Goal: Transaction & Acquisition: Purchase product/service

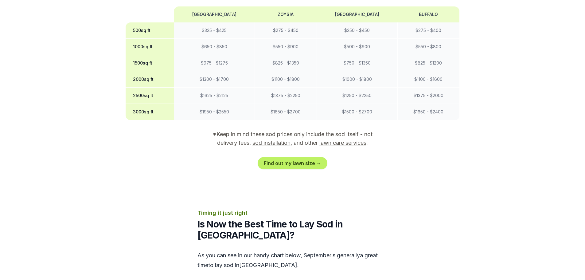
scroll to position [522, 0]
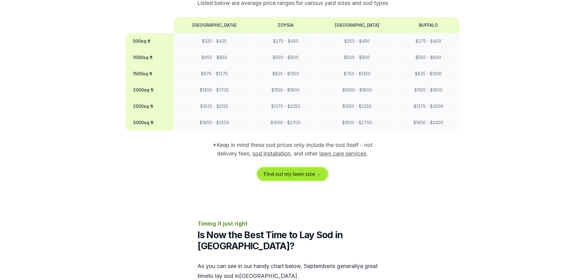
click at [303, 168] on link "Find out my lawn size →" at bounding box center [293, 174] width 70 height 12
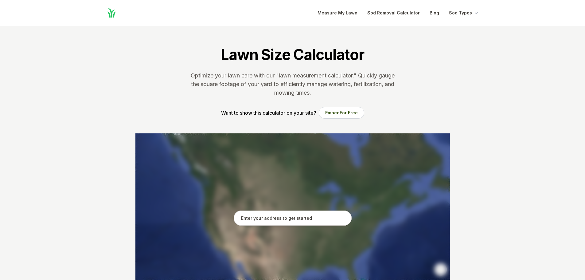
scroll to position [123, 0]
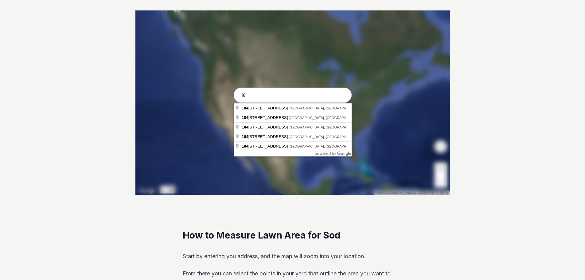
type input "1"
type input "[STREET_ADDRESS]"
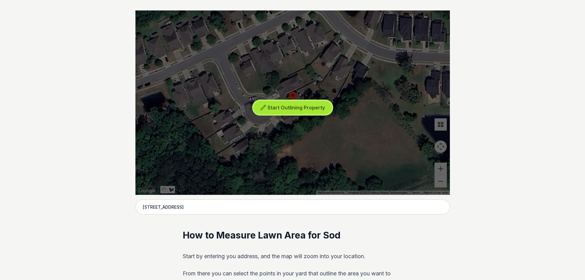
click at [310, 110] on span "Start Outlining Property" at bounding box center [295, 107] width 57 height 6
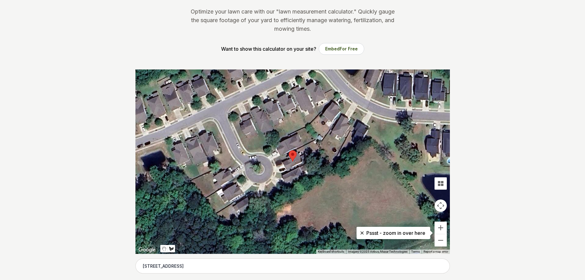
scroll to position [61, 0]
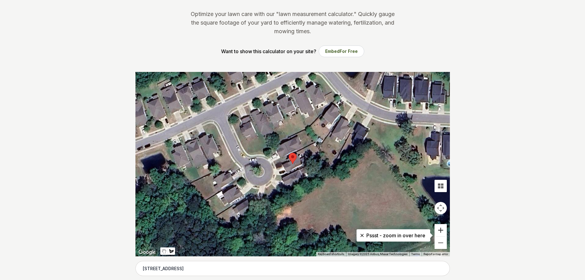
click at [440, 229] on button "Zoom in" at bounding box center [441, 230] width 12 height 12
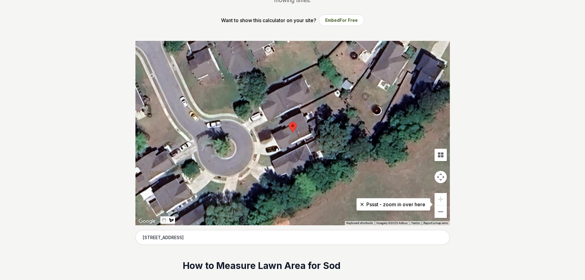
scroll to position [92, 0]
click at [359, 176] on div at bounding box center [292, 133] width 314 height 184
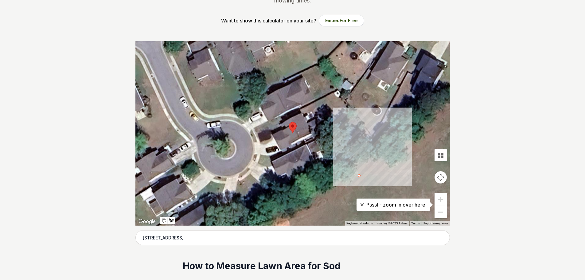
click at [359, 174] on div at bounding box center [292, 133] width 314 height 184
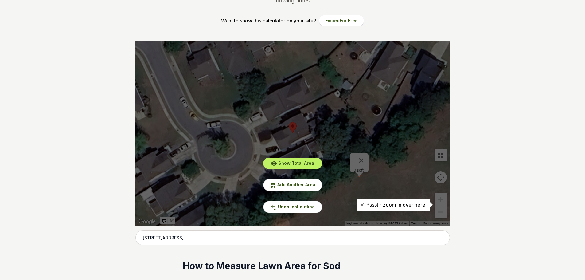
click at [361, 157] on div "Show Total Area Add Another Area Undo last outline" at bounding box center [292, 133] width 314 height 184
click at [347, 159] on div "Show Total Area Add Another Area Undo last outline" at bounding box center [292, 133] width 314 height 184
click at [296, 209] on button "Undo last outline" at bounding box center [292, 207] width 59 height 12
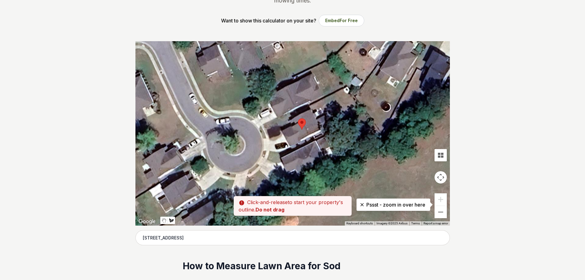
drag, startPoint x: 256, startPoint y: 132, endPoint x: 267, endPoint y: 128, distance: 11.2
click at [267, 128] on div at bounding box center [292, 133] width 314 height 184
click at [267, 130] on div at bounding box center [292, 133] width 314 height 184
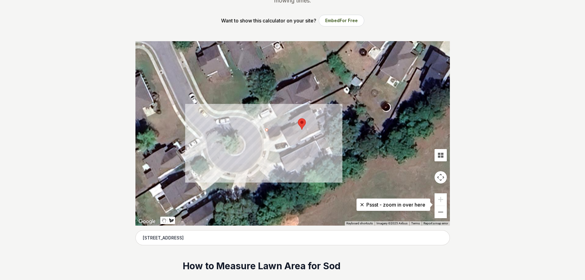
click at [289, 121] on div at bounding box center [292, 133] width 314 height 184
click at [271, 138] on div at bounding box center [292, 133] width 314 height 184
click at [266, 130] on div at bounding box center [292, 133] width 314 height 184
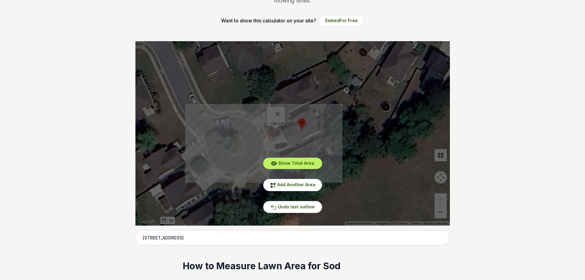
click at [280, 111] on div "Show Total Area Add Another Area Undo last outline" at bounding box center [292, 133] width 314 height 184
click at [281, 110] on div "Show Total Area Add Another Area Undo last outline" at bounding box center [292, 133] width 314 height 184
click at [291, 207] on span "Undo last outline" at bounding box center [296, 206] width 37 height 5
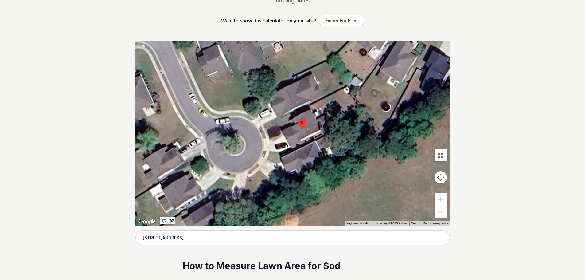
click at [268, 129] on div at bounding box center [292, 133] width 314 height 184
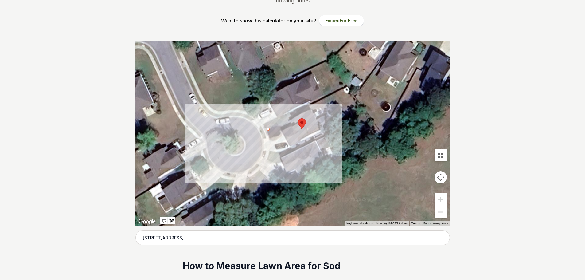
click at [288, 121] on div at bounding box center [292, 133] width 314 height 184
click at [290, 124] on div at bounding box center [292, 133] width 314 height 184
click at [280, 129] on div at bounding box center [292, 133] width 314 height 184
click at [282, 135] on div at bounding box center [292, 133] width 314 height 184
click at [270, 139] on div at bounding box center [292, 133] width 314 height 184
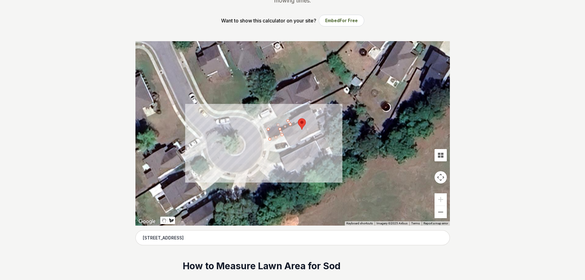
click at [267, 130] on div at bounding box center [292, 133] width 314 height 184
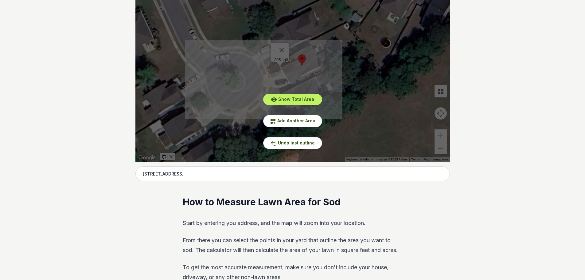
scroll to position [123, 0]
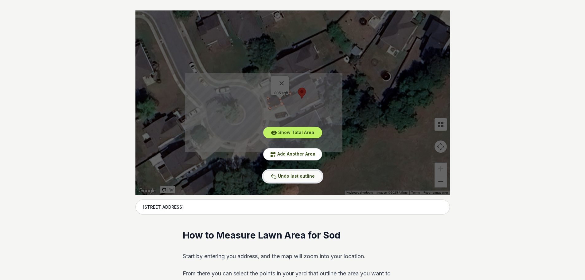
click at [288, 177] on span "Undo last outline" at bounding box center [296, 175] width 37 height 5
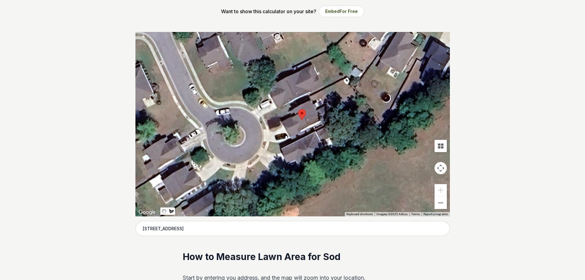
scroll to position [92, 0]
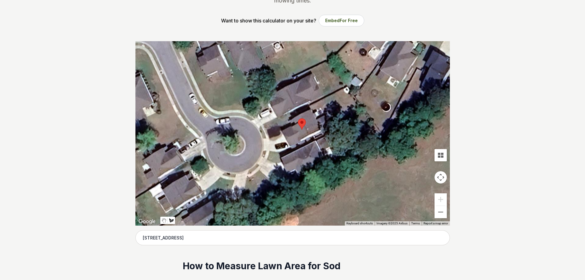
click at [267, 128] on div at bounding box center [292, 133] width 314 height 184
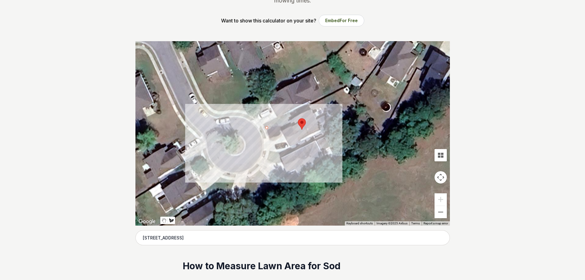
click at [288, 119] on div at bounding box center [292, 133] width 314 height 184
click at [289, 124] on div at bounding box center [292, 133] width 314 height 184
click at [279, 130] on div at bounding box center [292, 133] width 314 height 184
click at [279, 135] on div at bounding box center [292, 133] width 314 height 184
click at [270, 138] on div at bounding box center [292, 133] width 314 height 184
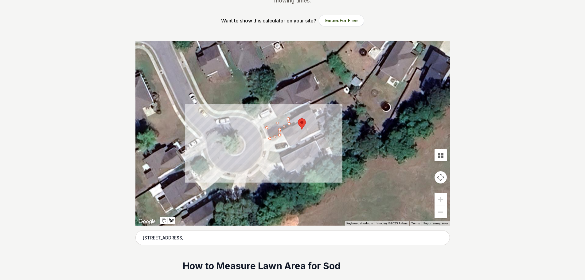
click at [265, 128] on div at bounding box center [292, 133] width 314 height 184
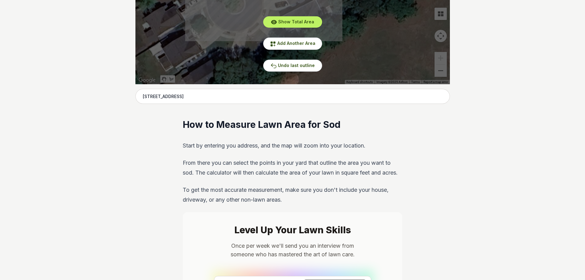
scroll to position [148, 0]
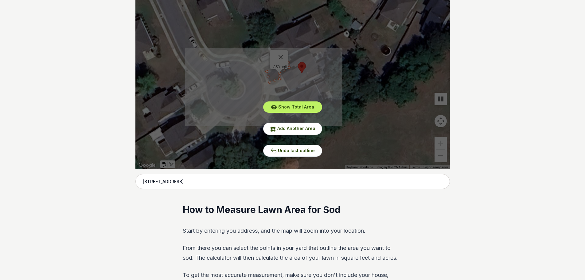
click at [282, 52] on div "Show Total Area Add Another Area Undo last outline" at bounding box center [292, 77] width 314 height 184
click at [308, 148] on span "Undo last outline" at bounding box center [296, 150] width 37 height 5
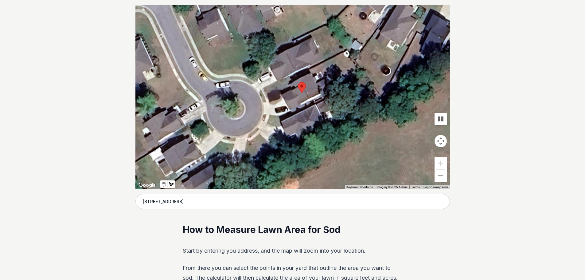
scroll to position [118, 0]
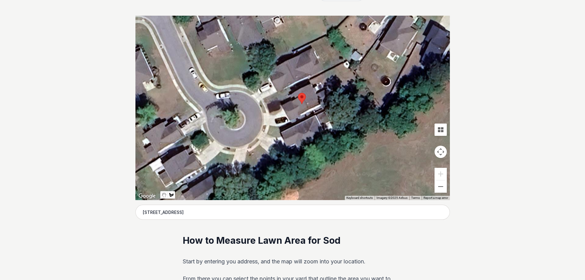
click at [267, 104] on div at bounding box center [292, 108] width 314 height 184
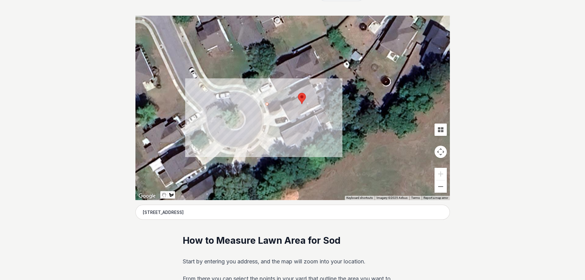
click at [281, 99] on div at bounding box center [292, 108] width 314 height 184
click at [281, 107] on div at bounding box center [292, 108] width 314 height 184
click at [270, 112] on div at bounding box center [292, 108] width 314 height 184
click at [267, 104] on div at bounding box center [292, 108] width 314 height 184
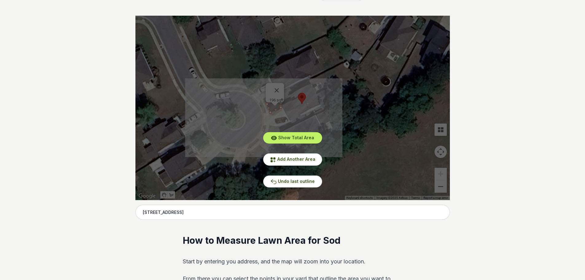
click at [280, 86] on div "Show Total Area Add Another Area Undo last outline" at bounding box center [292, 108] width 314 height 184
click at [300, 139] on span "Show Total Area" at bounding box center [296, 137] width 36 height 5
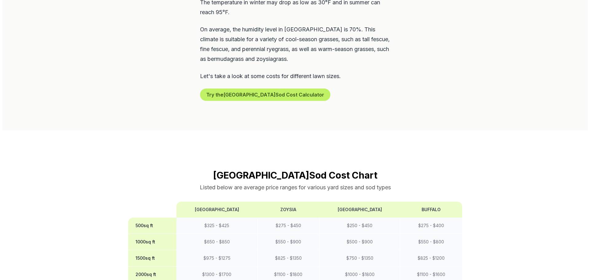
scroll to position [215, 0]
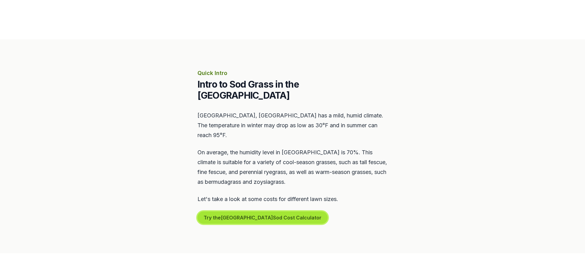
click at [294, 211] on button "Try the Mount Pleasant Sod Cost Calculator" at bounding box center [262, 217] width 130 height 12
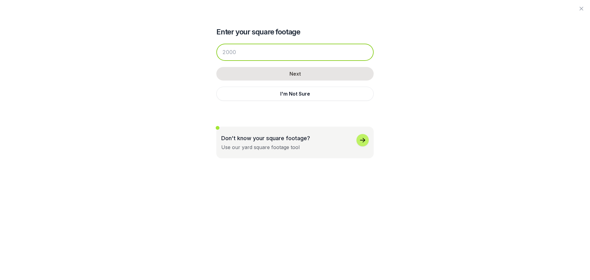
drag, startPoint x: 249, startPoint y: 53, endPoint x: 239, endPoint y: 60, distance: 12.2
click at [175, 53] on div "Enter your square footage Next I'm Not Sure Don't know your square footage? Use…" at bounding box center [295, 79] width 334 height 158
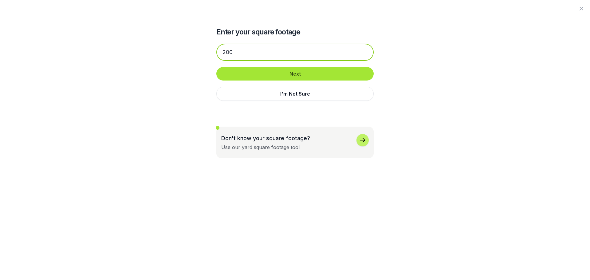
type input "200"
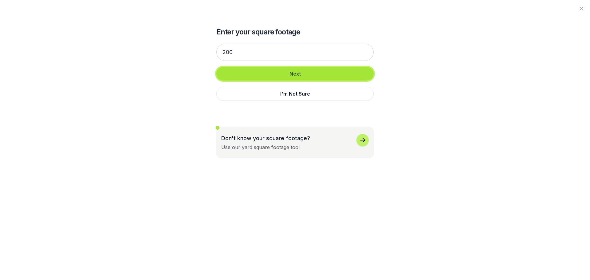
click at [323, 76] on button "Next" at bounding box center [294, 74] width 157 height 14
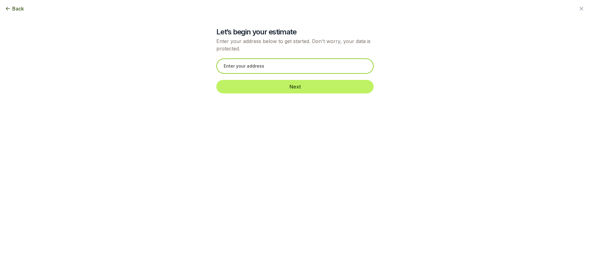
click at [306, 66] on input "text" at bounding box center [294, 65] width 157 height 15
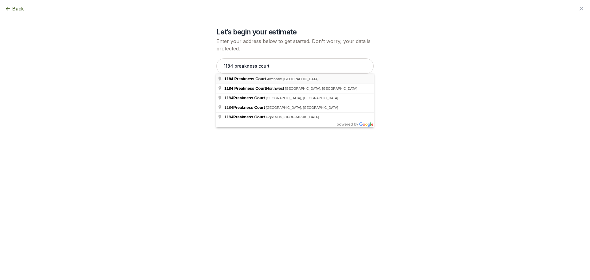
type input "[STREET_ADDRESS]"
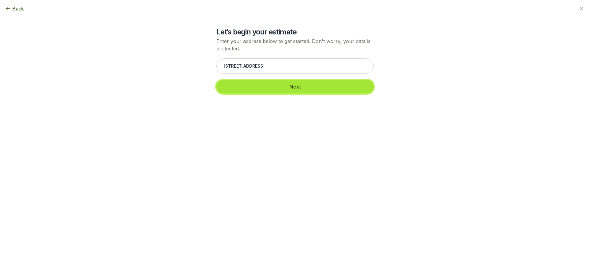
click at [325, 86] on button "Next" at bounding box center [294, 87] width 157 height 14
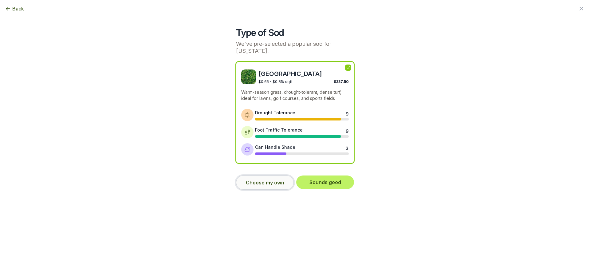
click at [255, 180] on button "Choose my own" at bounding box center [265, 182] width 58 height 14
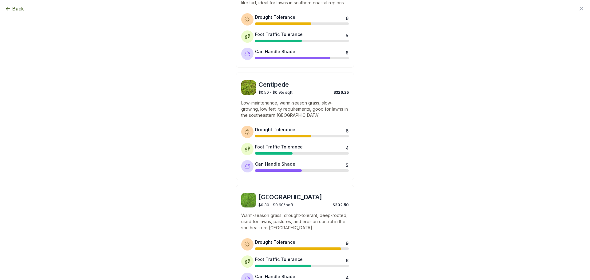
scroll to position [458, 0]
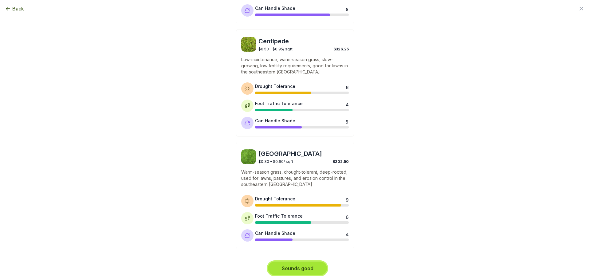
click at [296, 270] on button "Sounds good" at bounding box center [297, 268] width 59 height 14
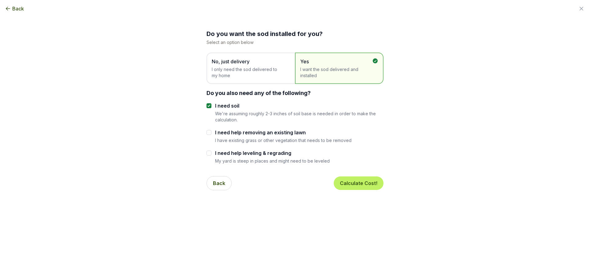
click at [230, 73] on span "I only need the sod delivered to my home" at bounding box center [248, 72] width 72 height 12
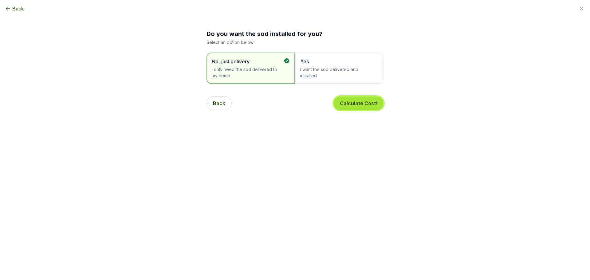
click at [361, 105] on button "Calculate Cost!" at bounding box center [358, 103] width 50 height 14
